Goal: Task Accomplishment & Management: Manage account settings

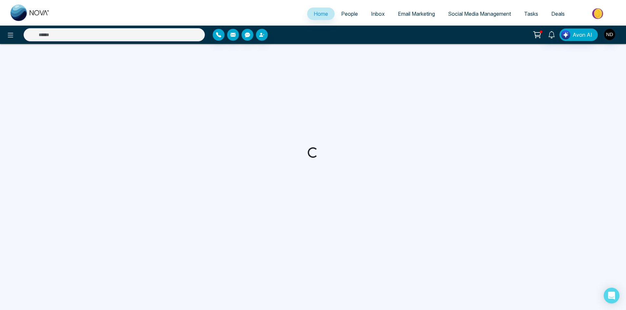
select select "*"
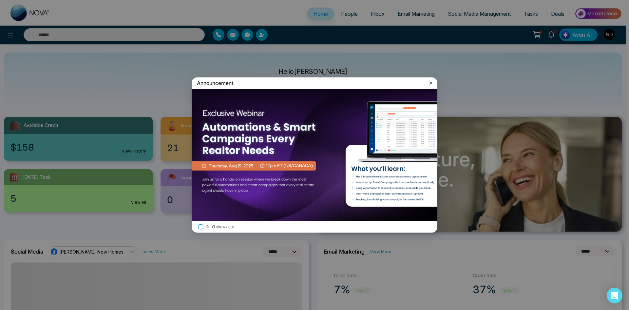
click at [433, 81] on icon at bounding box center [431, 83] width 7 height 7
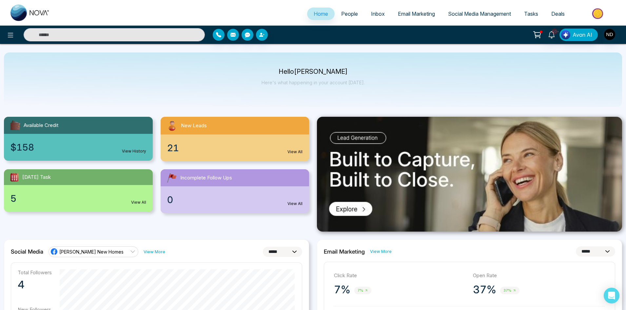
click at [341, 13] on span "People" at bounding box center [349, 13] width 17 height 7
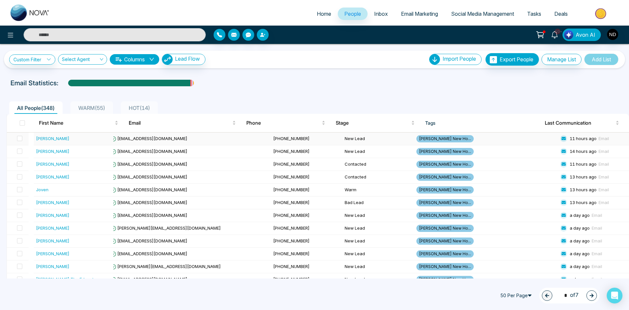
click at [91, 133] on td "[PERSON_NAME]" at bounding box center [73, 138] width 80 height 13
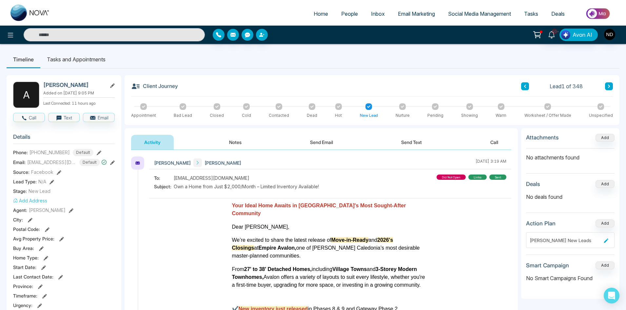
click at [237, 146] on button "Notes" at bounding box center [235, 142] width 39 height 15
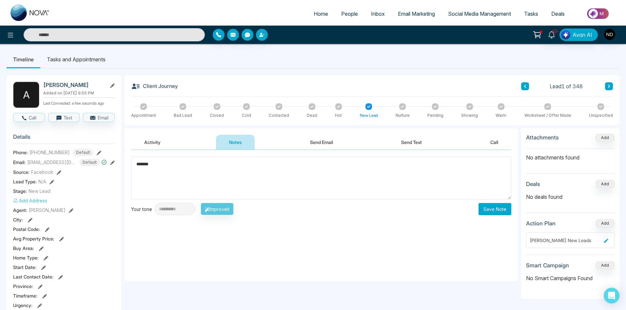
type textarea "******"
click at [496, 209] on button "Save Note" at bounding box center [494, 209] width 33 height 12
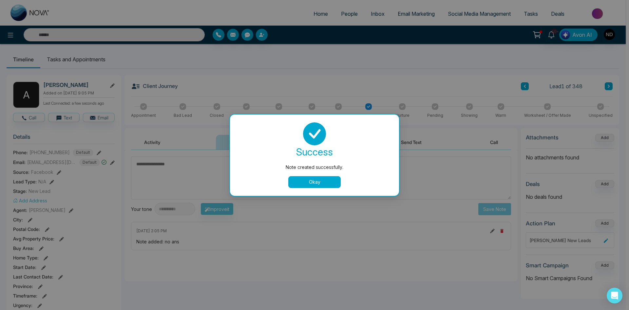
click at [311, 185] on button "Okay" at bounding box center [314, 182] width 52 height 12
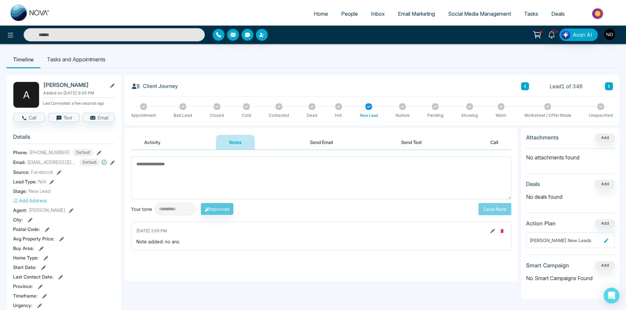
click at [604, 86] on div "Lead 1 of 348" at bounding box center [567, 86] width 92 height 8
click at [609, 88] on icon at bounding box center [608, 86] width 3 height 4
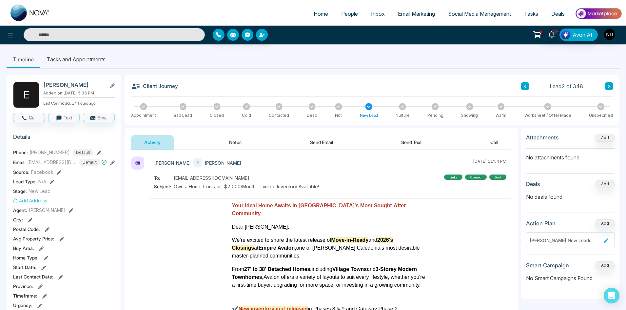
click at [250, 141] on button "Notes" at bounding box center [235, 142] width 39 height 15
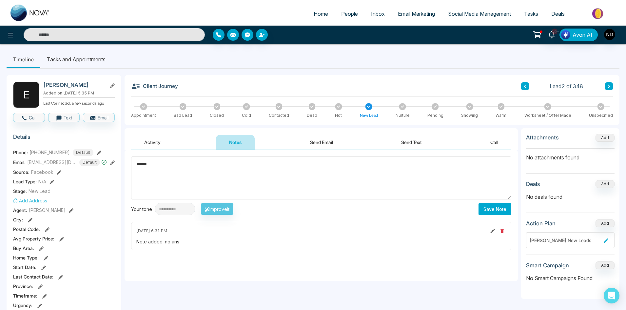
type textarea "******"
click at [493, 213] on button "Save Note" at bounding box center [494, 209] width 33 height 12
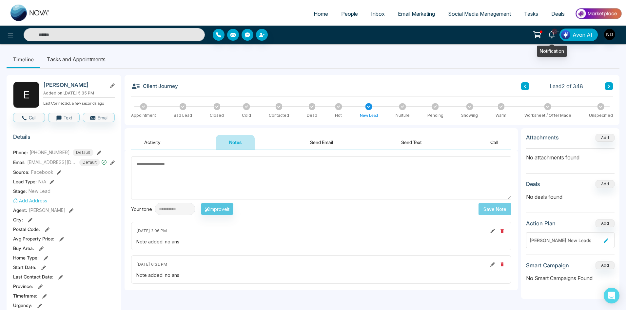
click at [557, 32] on span "10+" at bounding box center [554, 32] width 6 height 6
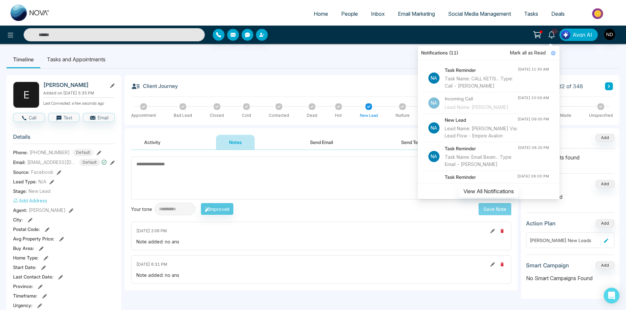
click at [467, 81] on div "Task Name: CALL KETIS... Type: Call - [PERSON_NAME]" at bounding box center [481, 82] width 73 height 14
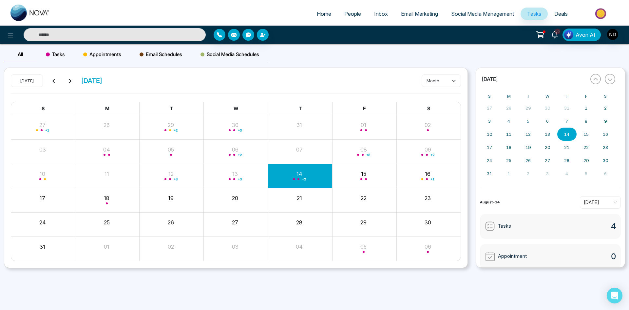
click at [77, 36] on input "text" at bounding box center [115, 34] width 182 height 13
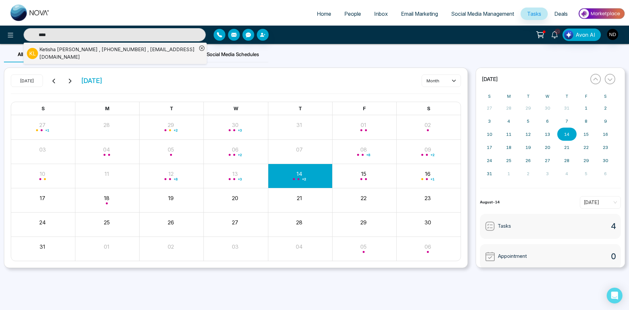
type input "****"
click at [79, 50] on div "[PERSON_NAME] , [PHONE_NUMBER] , [EMAIL_ADDRESS][DOMAIN_NAME]" at bounding box center [118, 53] width 158 height 15
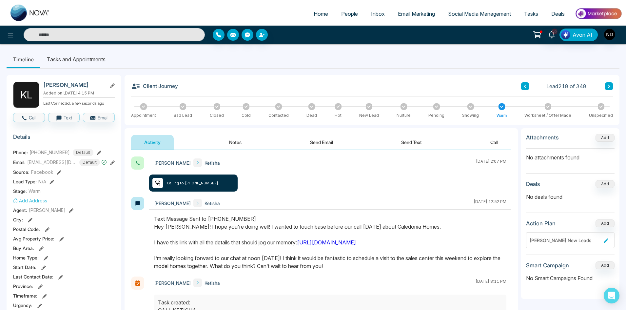
click at [247, 141] on button "Notes" at bounding box center [235, 142] width 39 height 15
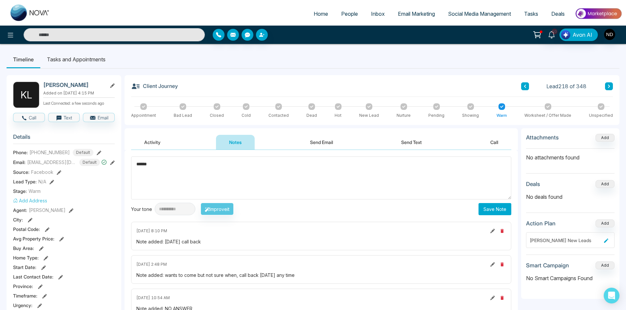
type textarea "******"
click at [497, 208] on button "Save Note" at bounding box center [494, 209] width 33 height 12
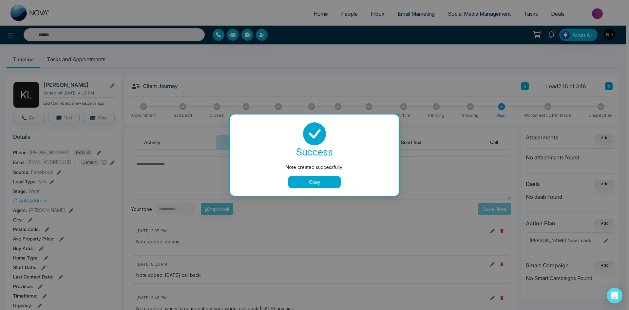
click at [327, 178] on button "Okay" at bounding box center [314, 182] width 52 height 12
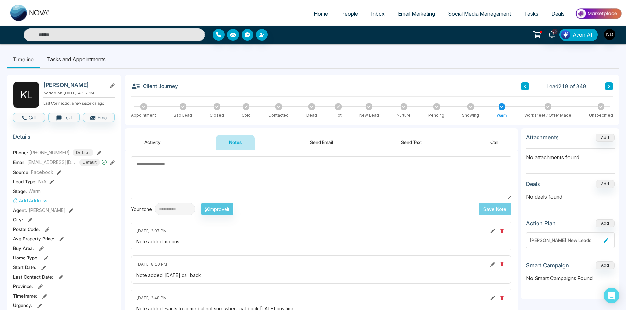
click at [426, 145] on button "Send Text" at bounding box center [411, 142] width 47 height 15
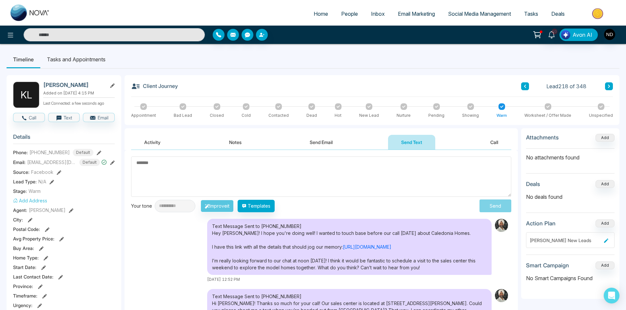
scroll to position [7, 0]
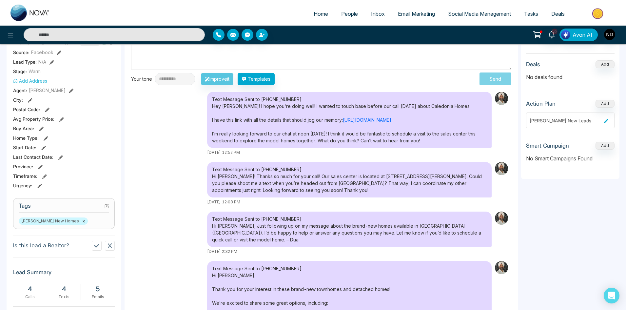
drag, startPoint x: 169, startPoint y: 232, endPoint x: 167, endPoint y: 265, distance: 33.5
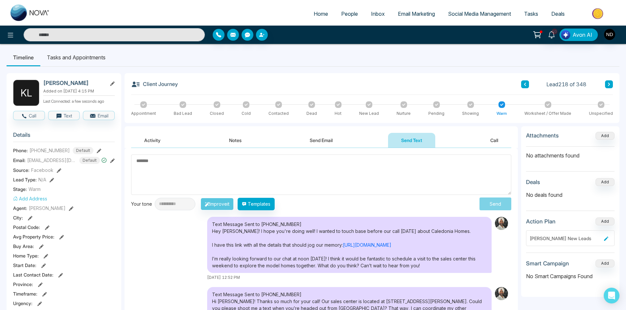
scroll to position [0, 0]
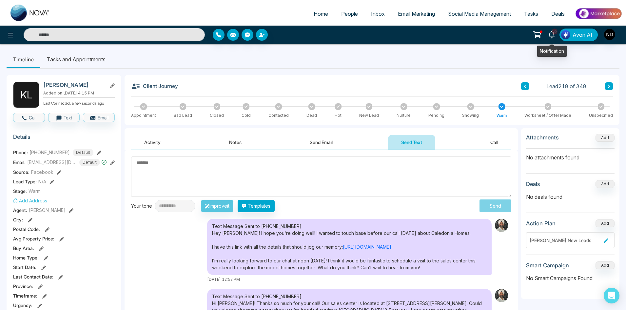
click at [553, 35] on icon at bounding box center [551, 34] width 7 height 7
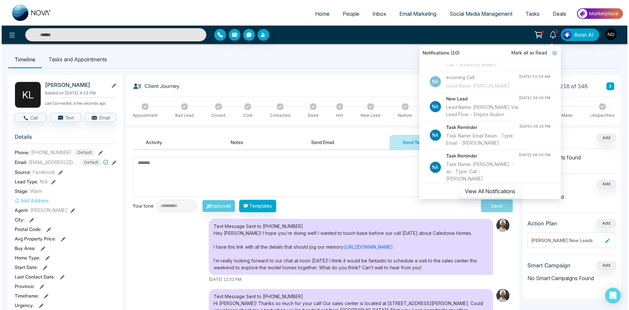
scroll to position [33, 0]
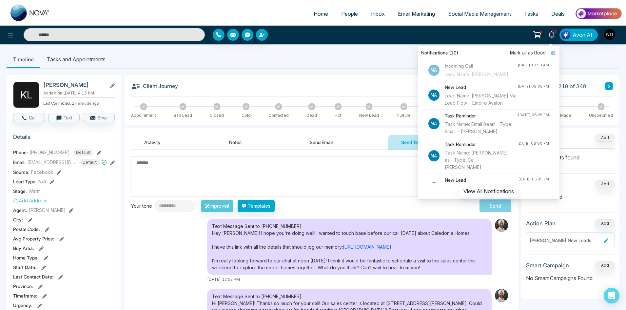
click at [275, 58] on ul "Timeline Tasks and Appointments" at bounding box center [313, 59] width 613 height 18
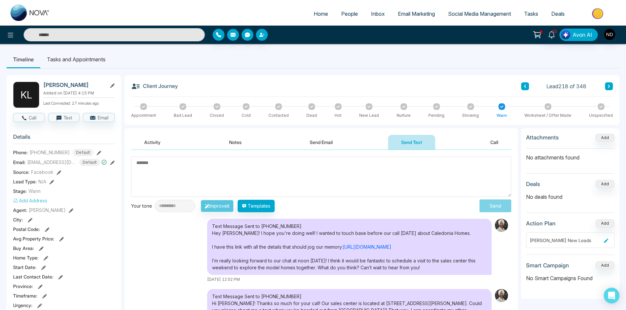
click at [314, 16] on span "Home" at bounding box center [321, 13] width 14 height 7
select select "*"
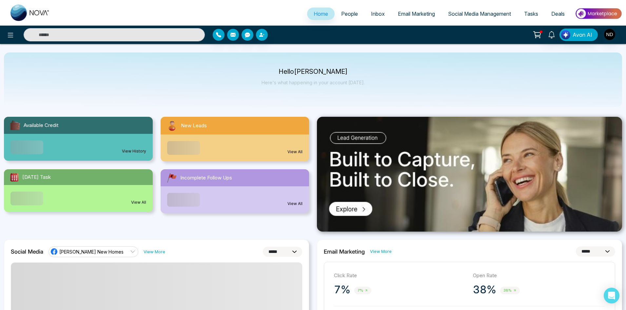
click at [340, 10] on link "People" at bounding box center [350, 14] width 30 height 12
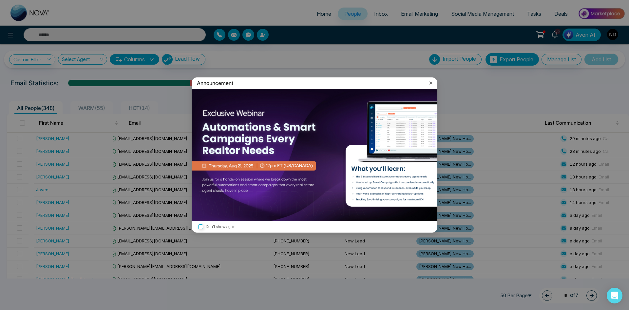
click at [428, 83] on icon at bounding box center [431, 83] width 7 height 7
